Goal: Task Accomplishment & Management: Use online tool/utility

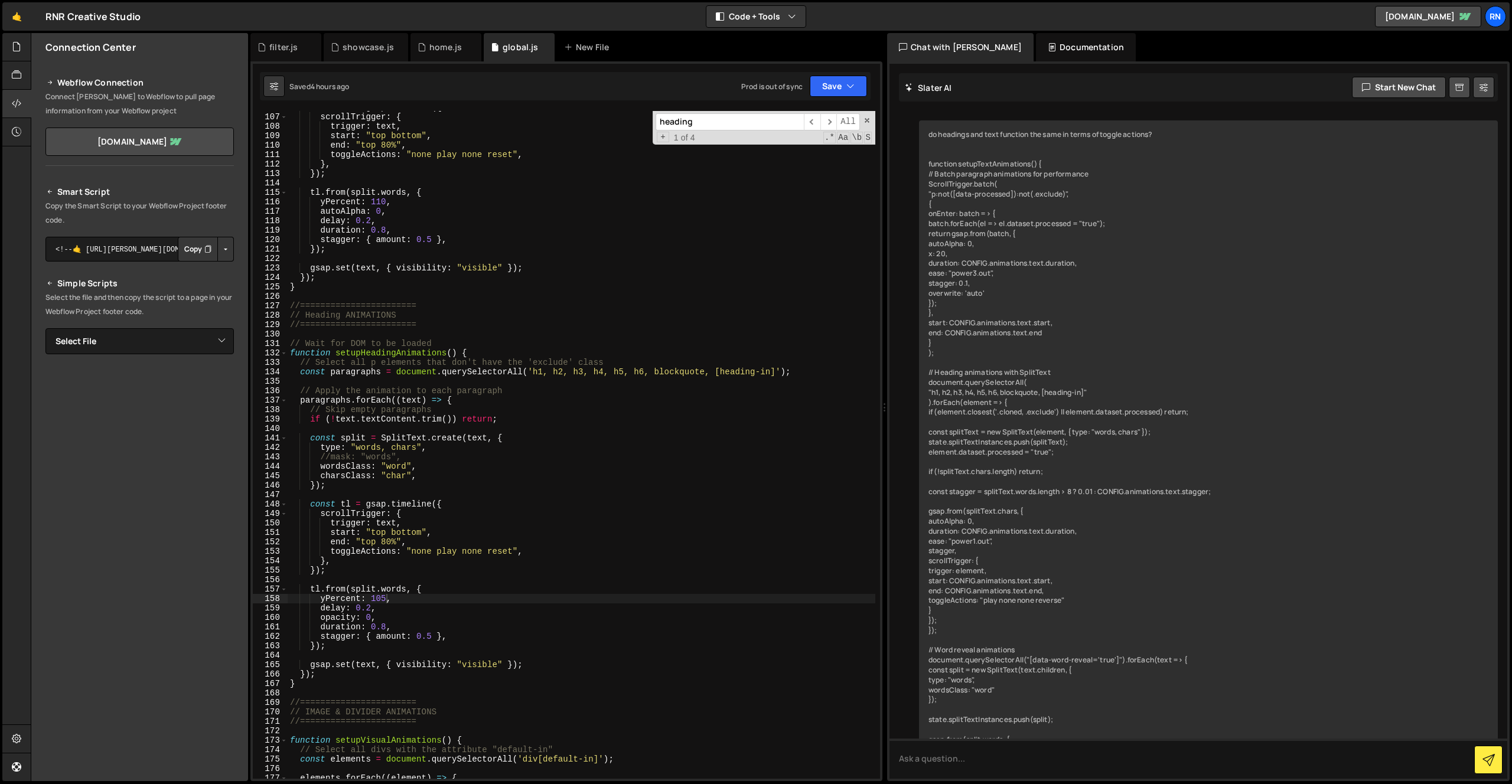
scroll to position [825, 0]
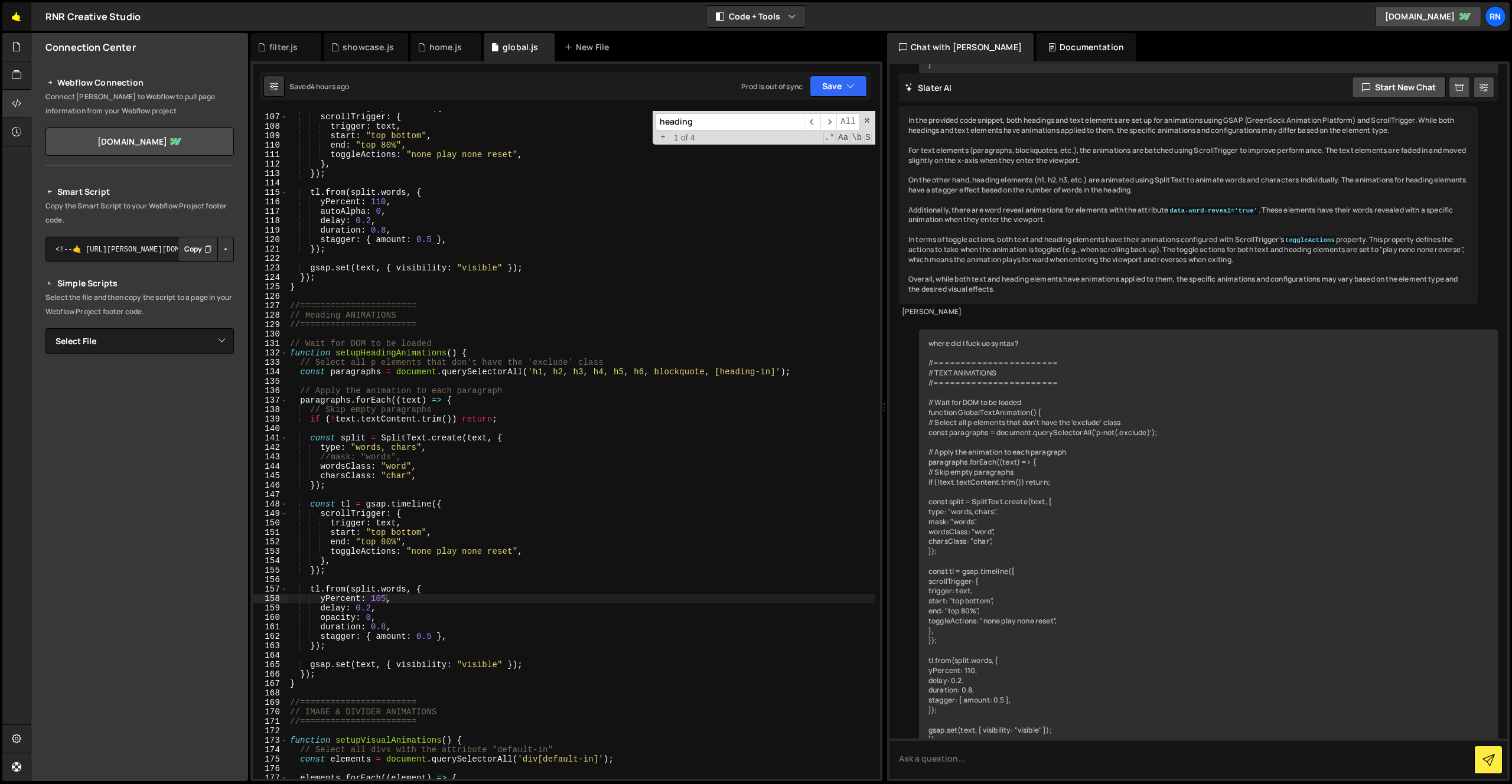
click at [11, 20] on link "🤙" at bounding box center [17, 17] width 29 height 29
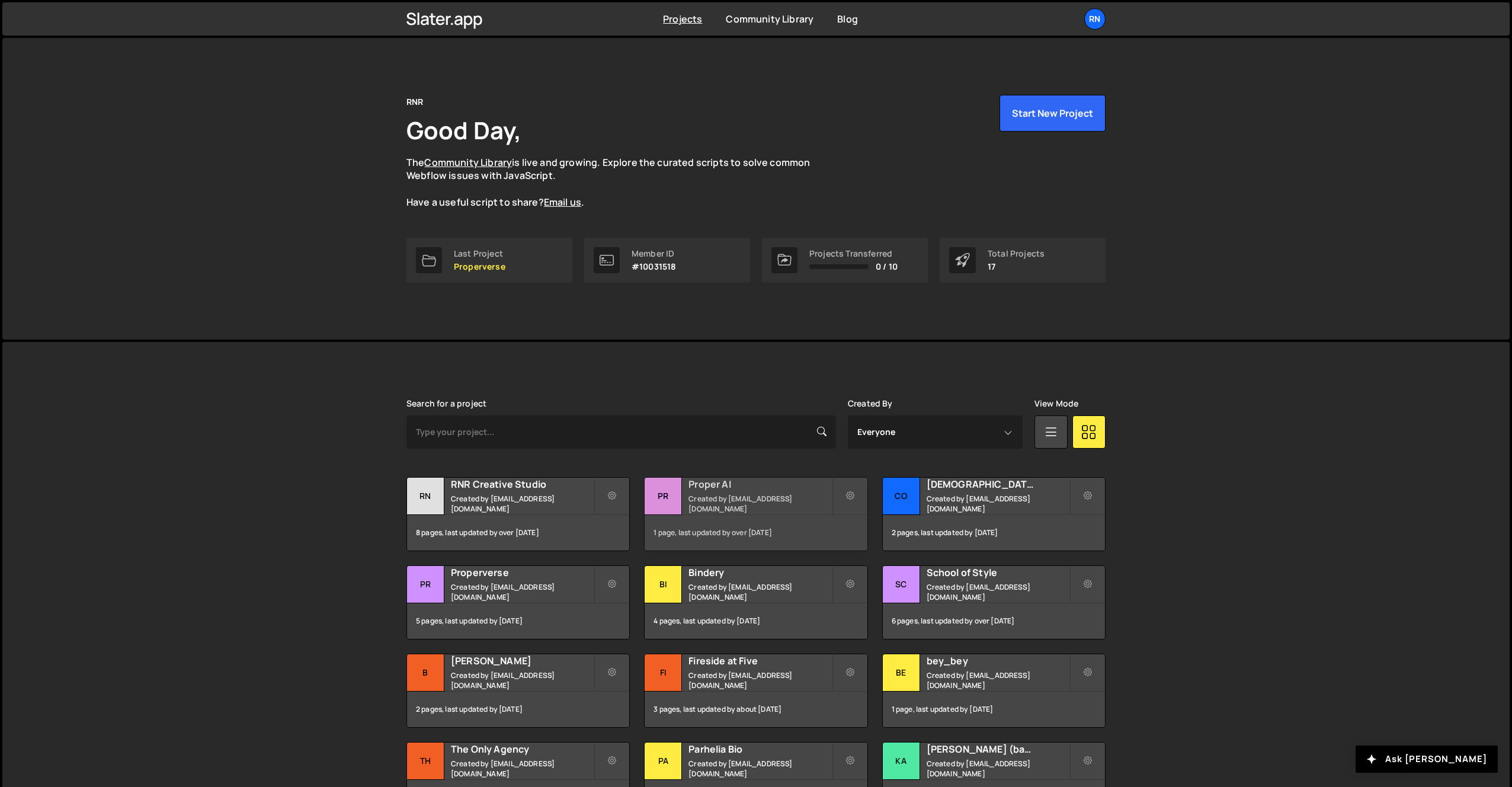
click at [735, 507] on small "Created by hello@rnr.cool" at bounding box center [760, 504] width 143 height 20
click at [721, 516] on div "1 page, last updated by over 1 year ago" at bounding box center [755, 533] width 222 height 35
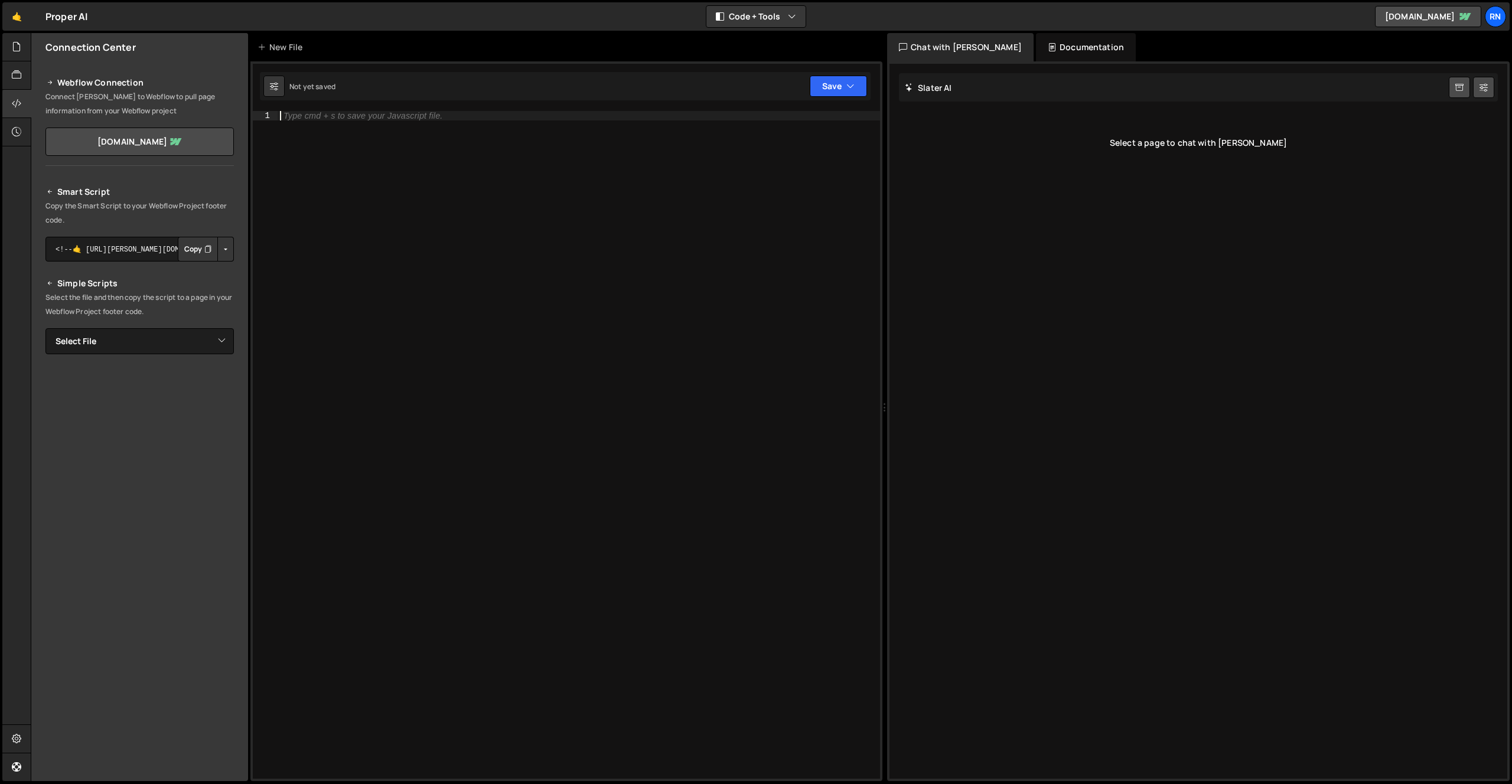
click at [423, 166] on div "Type cmd + s to save your Javascript file." at bounding box center [579, 454] width 602 height 687
click at [18, 80] on icon at bounding box center [17, 75] width 10 height 13
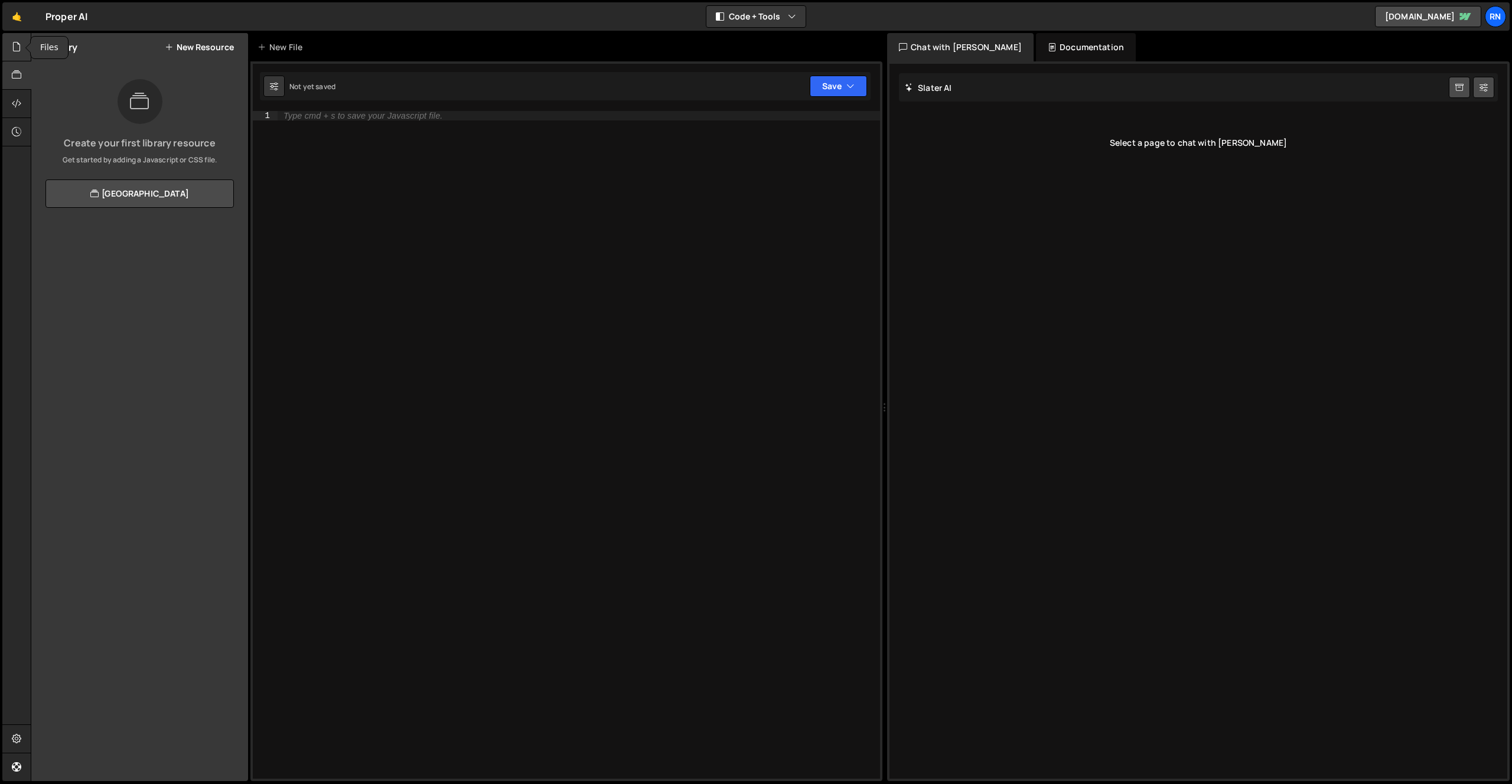
click at [19, 57] on div at bounding box center [17, 47] width 29 height 29
click at [95, 92] on div "global.js" at bounding box center [84, 97] width 35 height 11
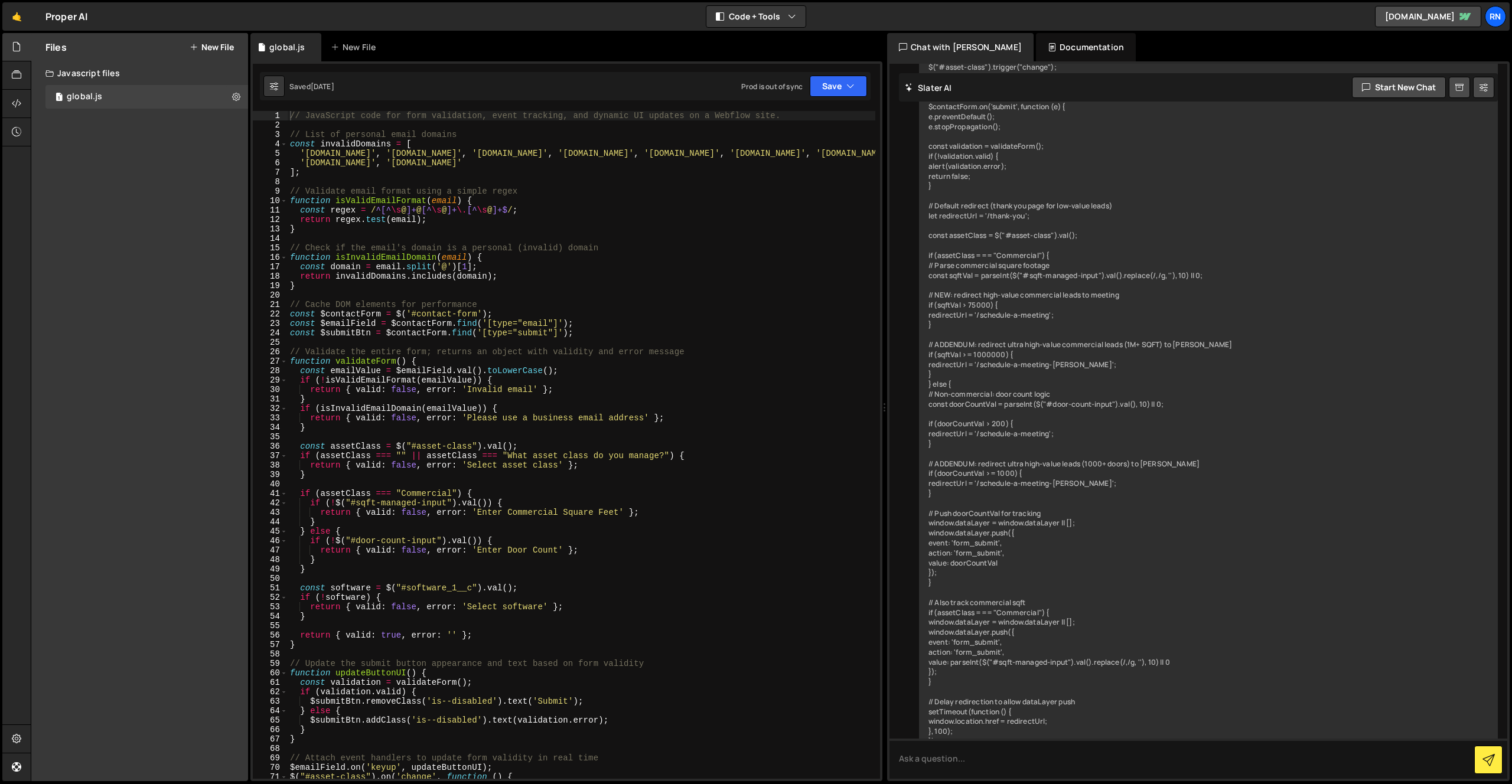
scroll to position [3445, 0]
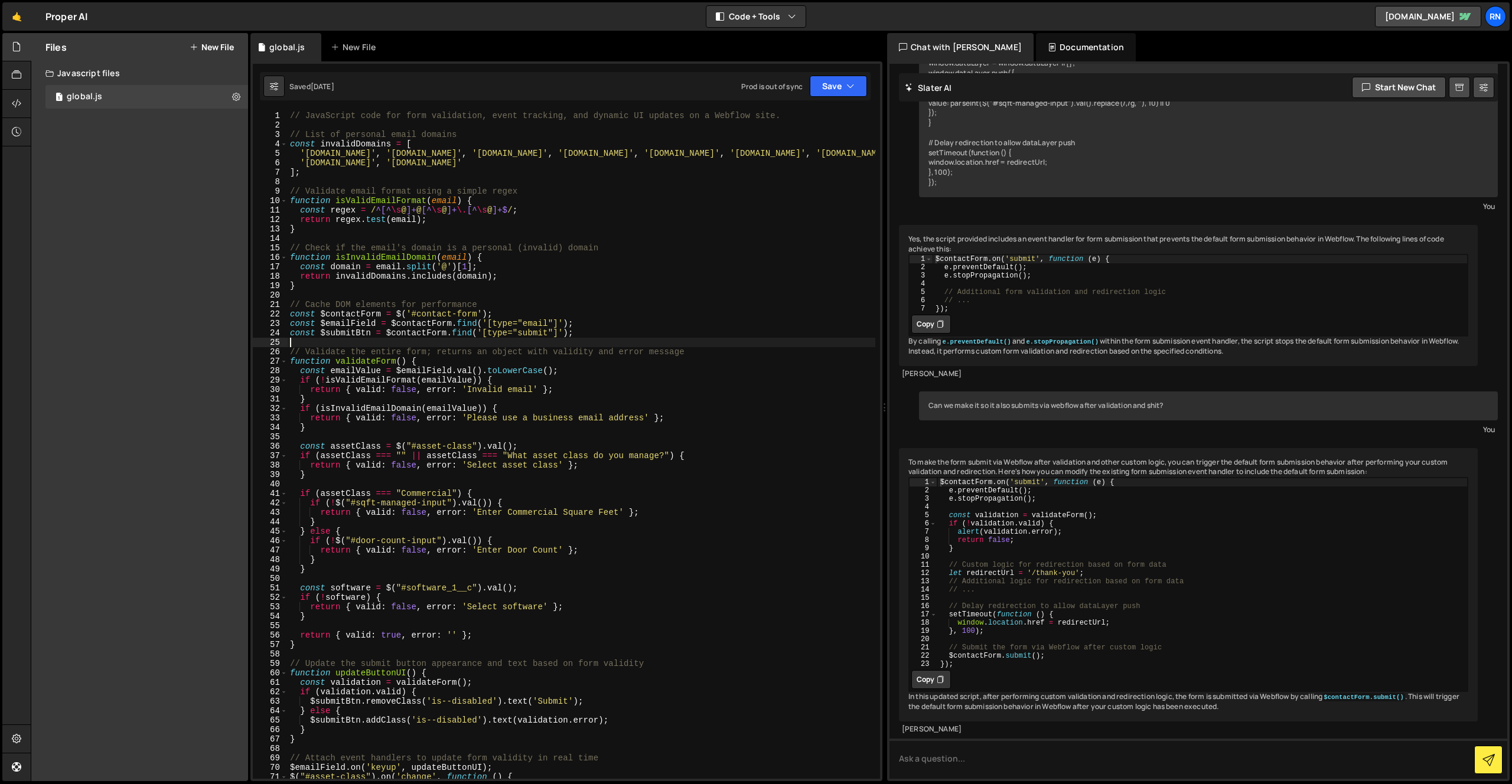
click at [522, 342] on div "// JavaScript code for form validation, event tracking, and dynamic UI updates …" at bounding box center [581, 454] width 588 height 687
type textarea "});"
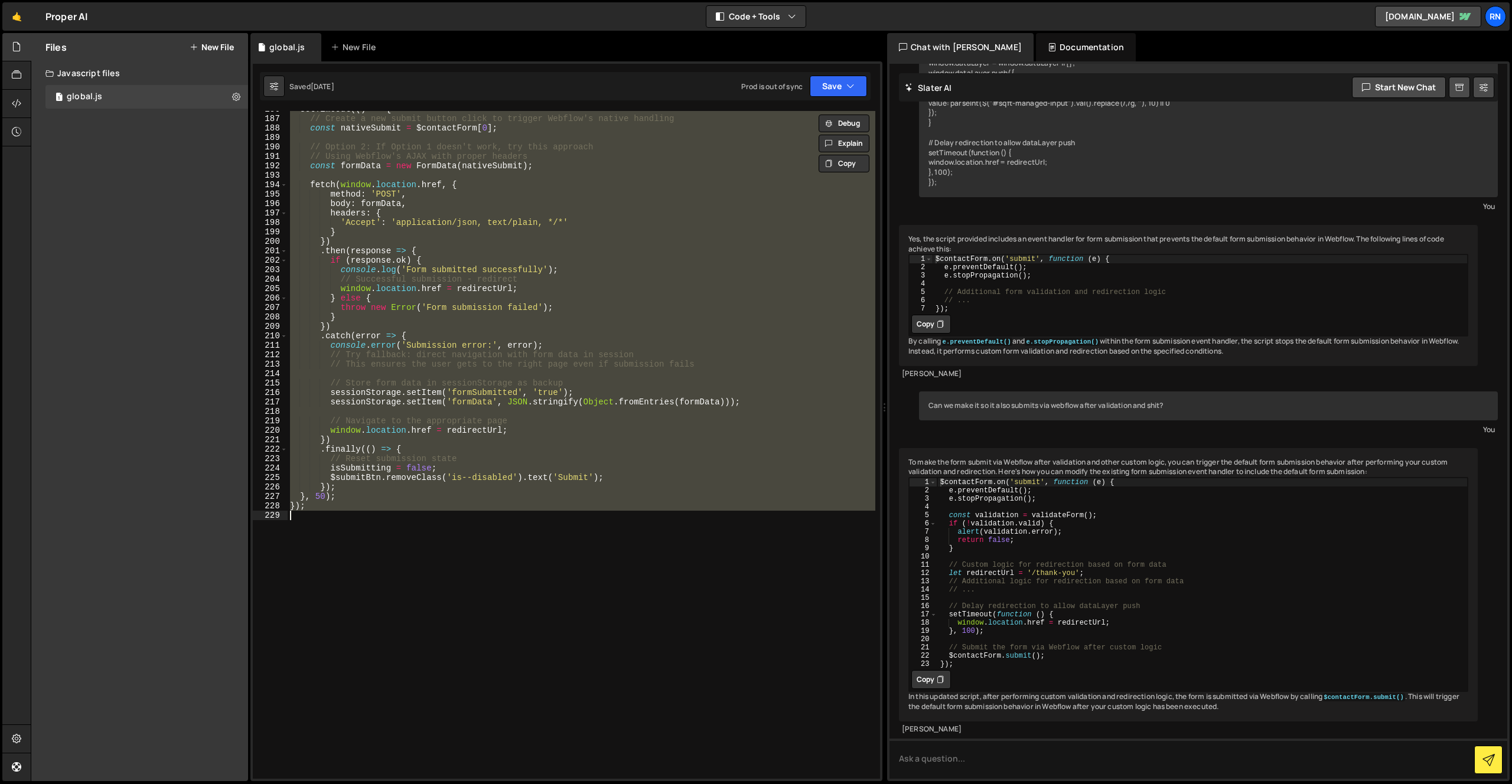
scroll to position [1755, 0]
